Goal: Task Accomplishment & Management: Use online tool/utility

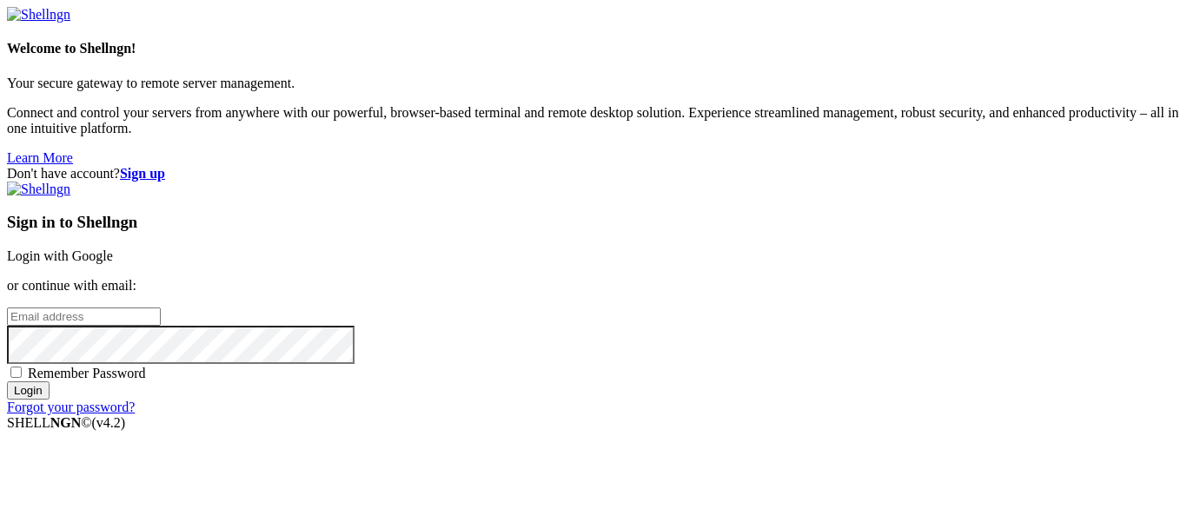
click at [113, 249] on link "Login with Google" at bounding box center [60, 256] width 106 height 15
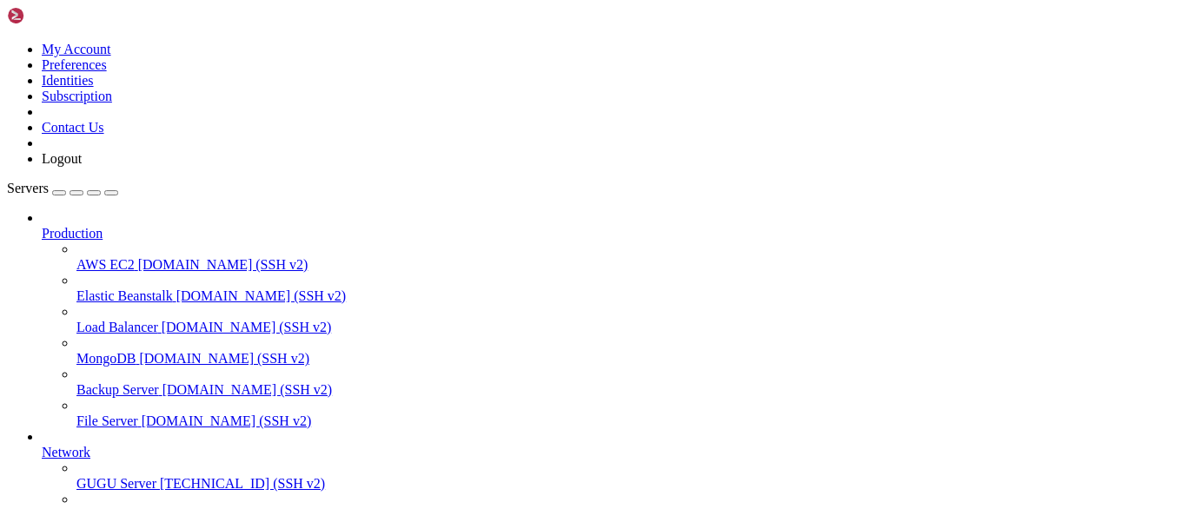
scroll to position [100, 0]
click at [160, 476] on span "[TECHNICAL_ID] (SSH v2)" at bounding box center [242, 483] width 165 height 15
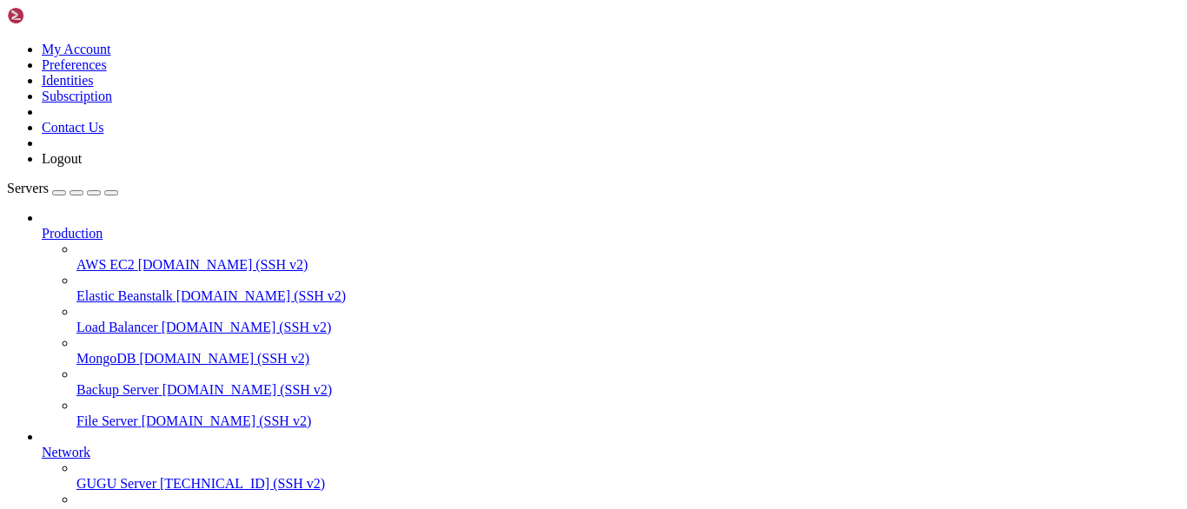
scroll to position [78, 0]
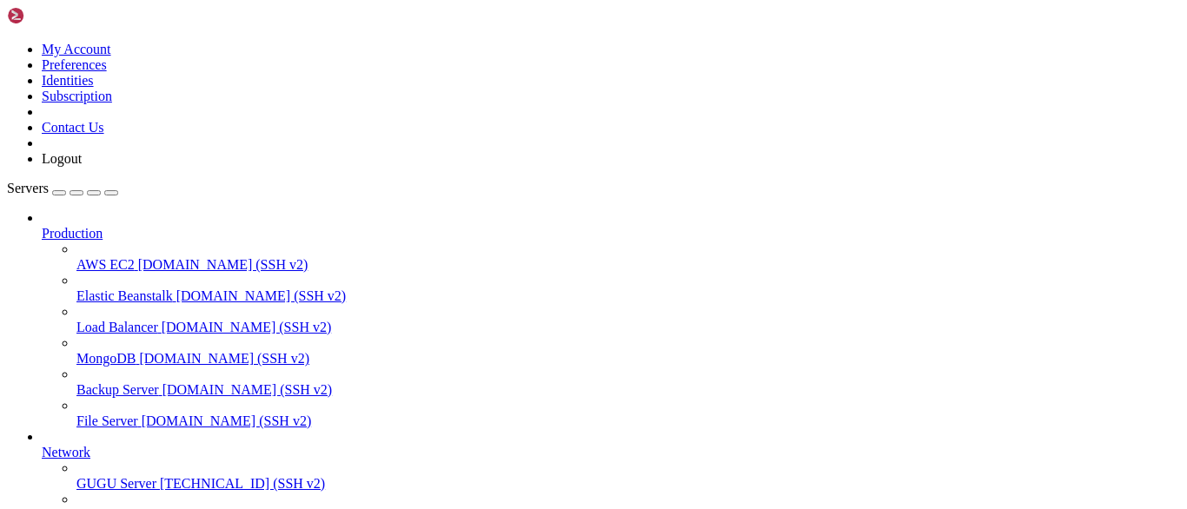
type input "/home"
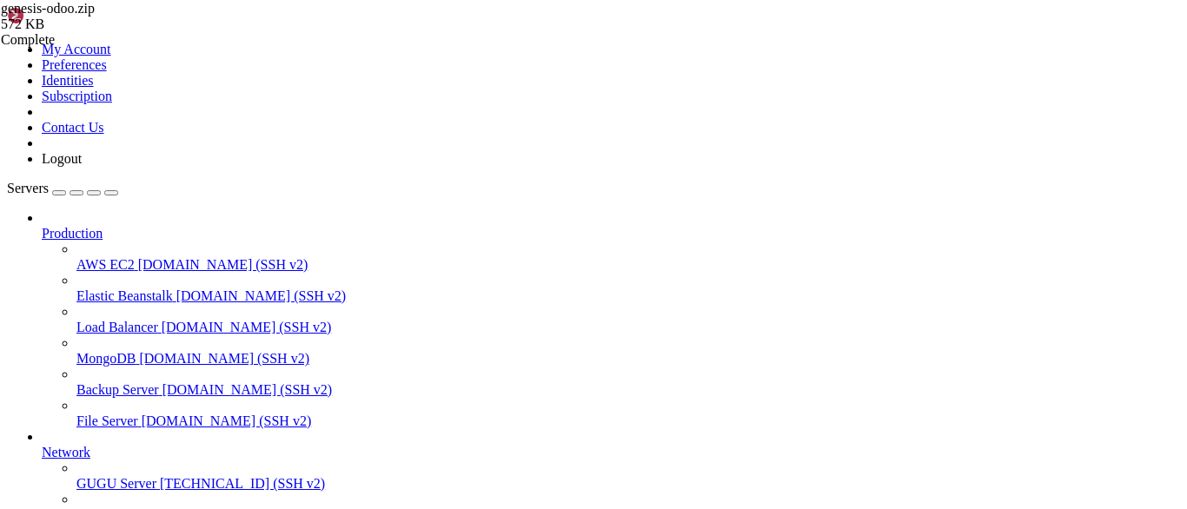
scroll to position [0, 0]
drag, startPoint x: 335, startPoint y: 1007, endPoint x: 326, endPoint y: 906, distance: 101.2
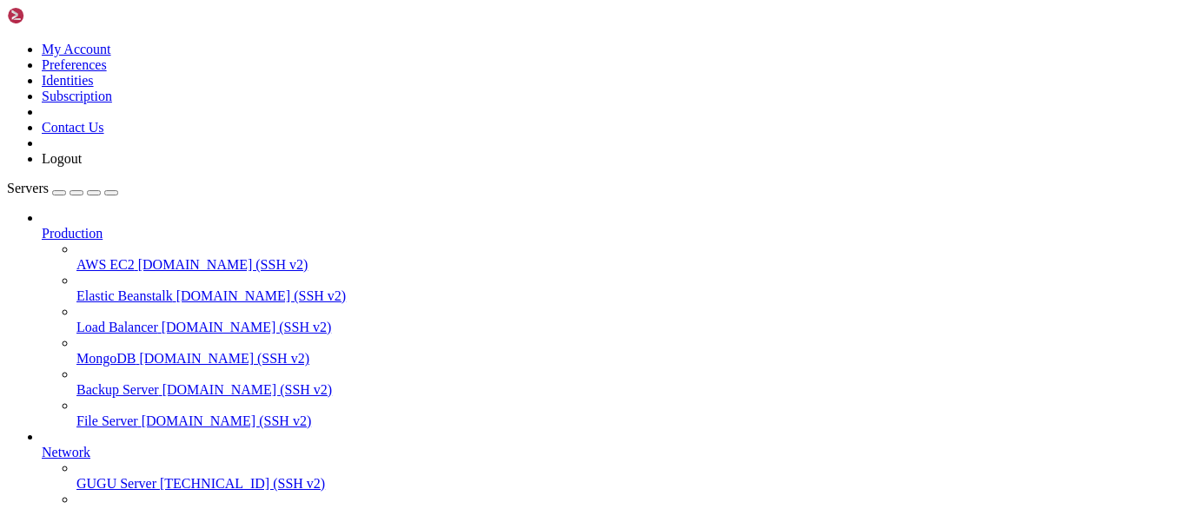
scroll to position [100, 0]
click at [160, 476] on span "[TECHNICAL_ID] (SSH v2)" at bounding box center [242, 483] width 165 height 15
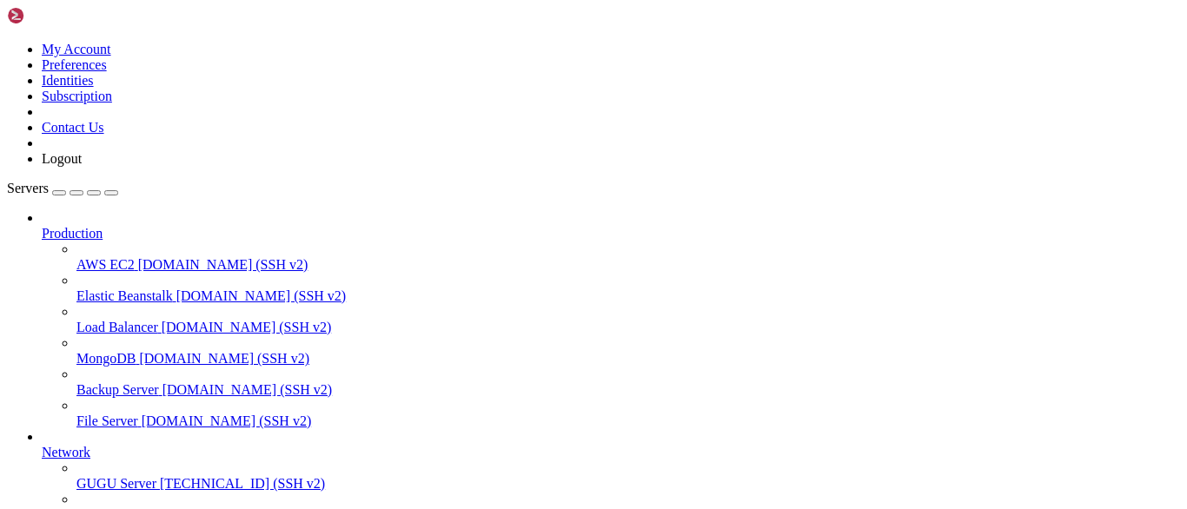
scroll to position [355, 0]
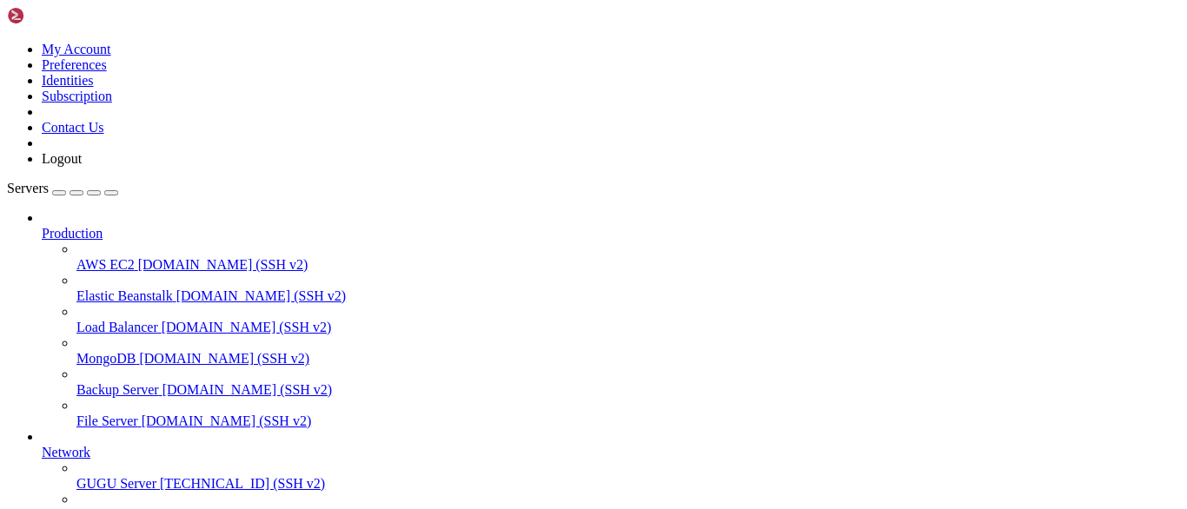
scroll to position [563, 0]
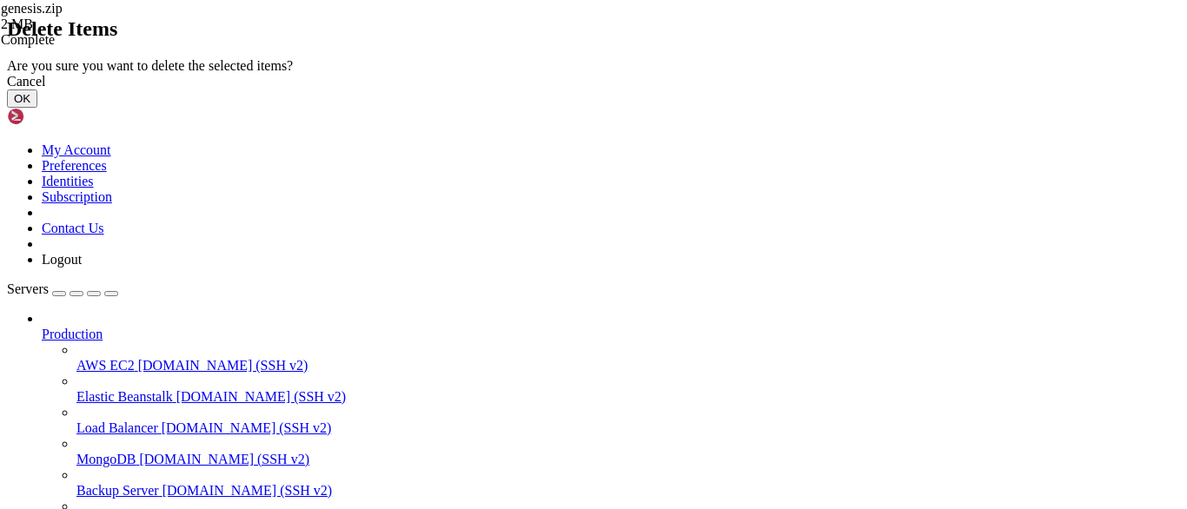
click at [37, 108] on button "OK" at bounding box center [22, 99] width 30 height 18
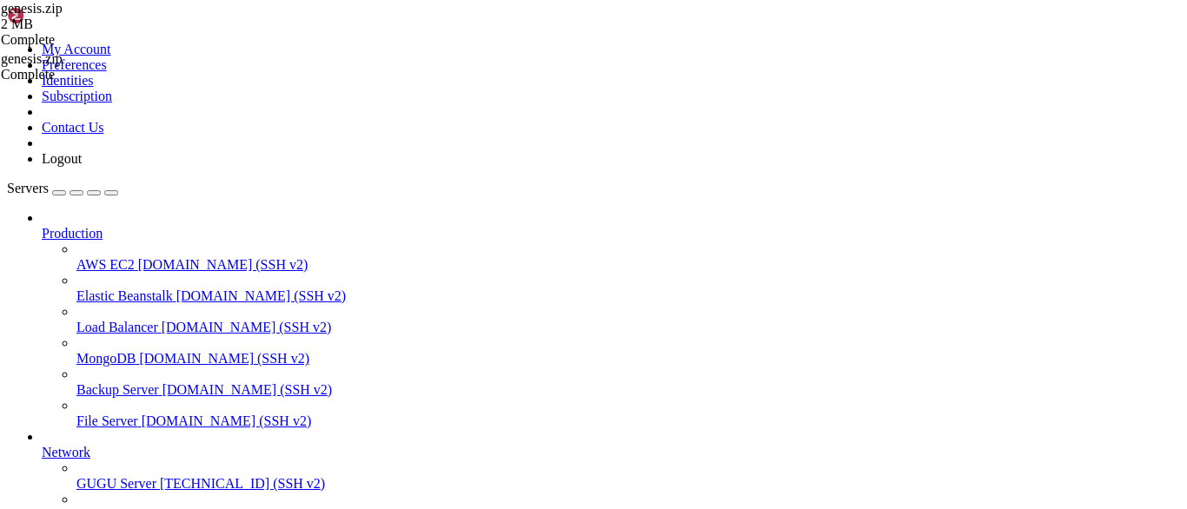
type input "/home"
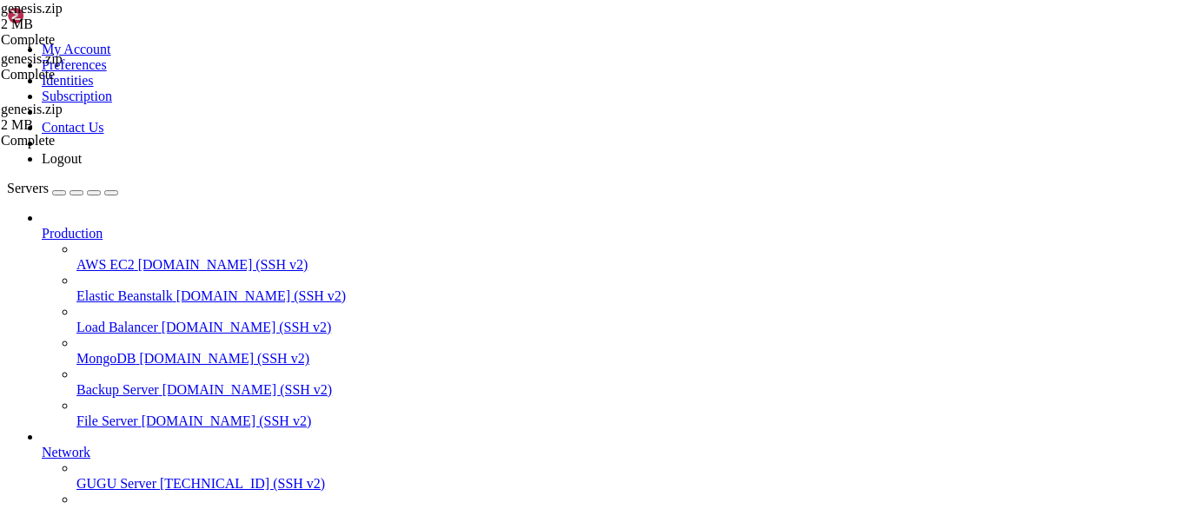
scroll to position [0, 0]
drag, startPoint x: 927, startPoint y: -4, endPoint x: 964, endPoint y: -26, distance: 42.5
